Goal: Transaction & Acquisition: Purchase product/service

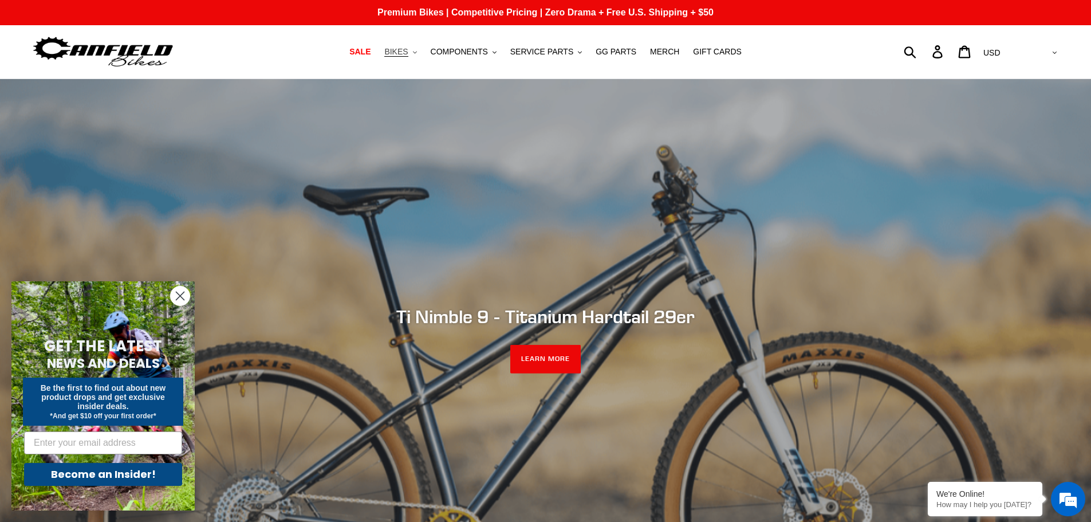
click at [422, 54] on button "BIKES .cls-1{fill:#231f20}" at bounding box center [401, 51] width 44 height 15
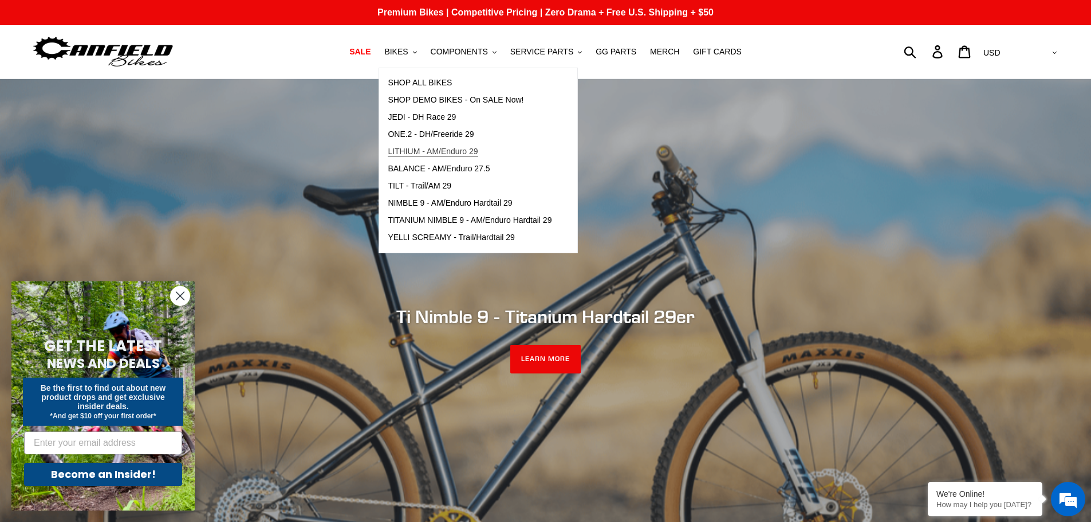
click at [478, 149] on span "LITHIUM - AM/Enduro 29" at bounding box center [433, 152] width 90 height 10
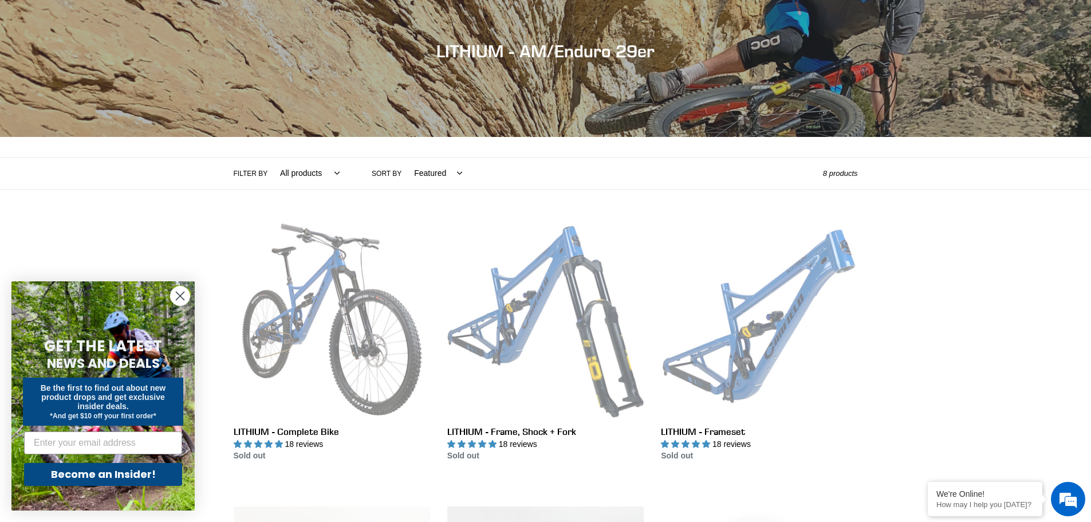
scroll to position [172, 0]
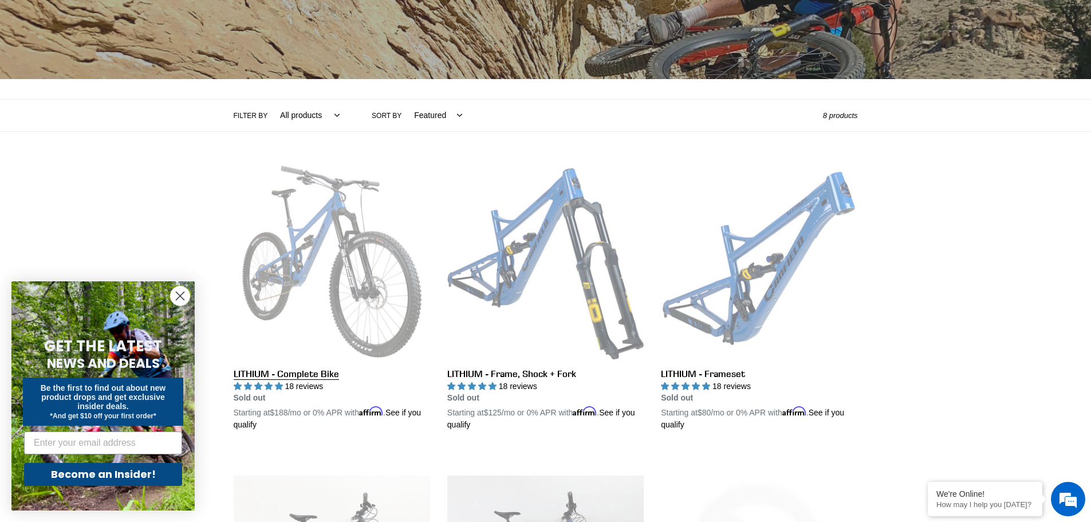
click at [340, 249] on link "LITHIUM - Complete Bike" at bounding box center [332, 297] width 197 height 268
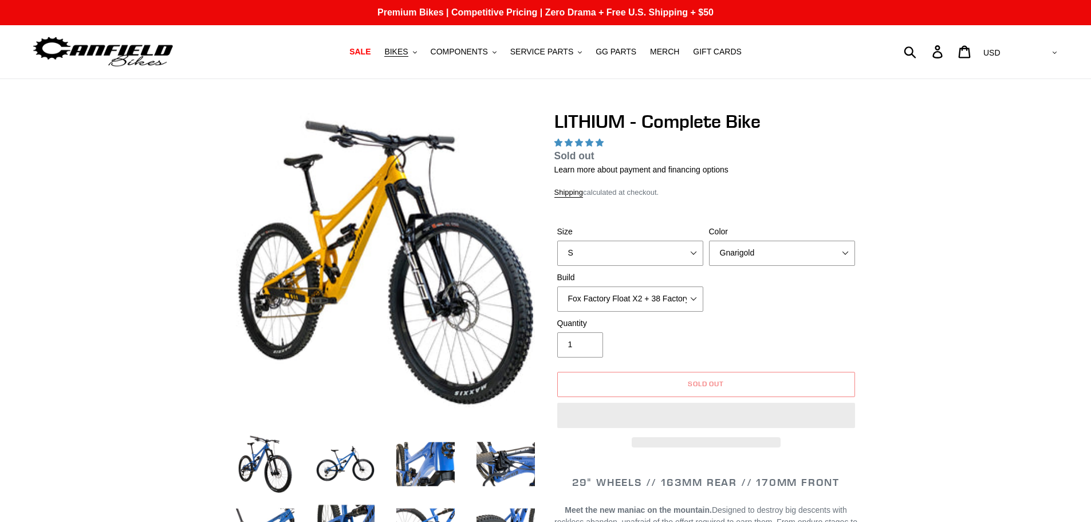
select select "highest-rating"
